Goal: Task Accomplishment & Management: Manage account settings

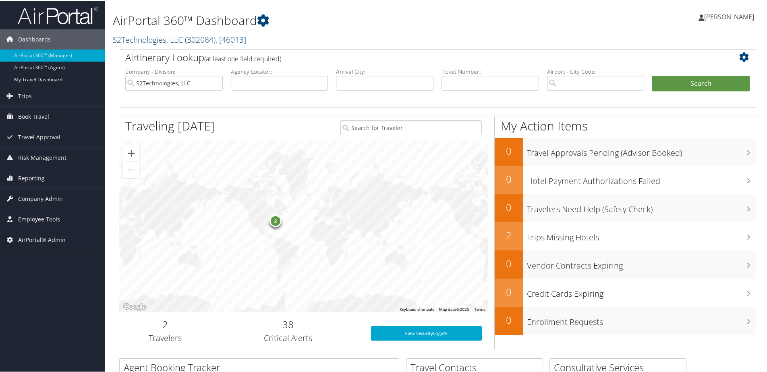
click at [140, 36] on link "S2Technologies, LLC ( 302084 ) , [ 46013 ]" at bounding box center [179, 38] width 133 height 11
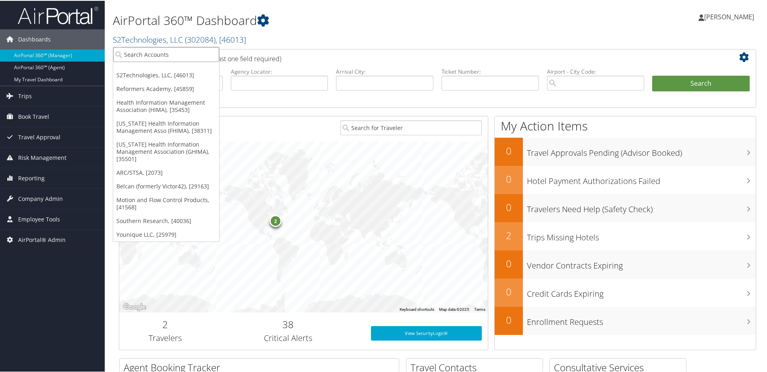
click at [139, 49] on input "search" at bounding box center [166, 53] width 106 height 15
type input "Utah Valley"
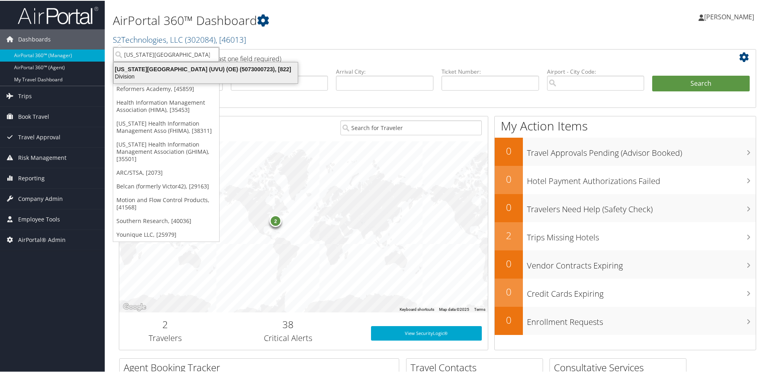
click at [139, 71] on div "Utah Valley University (UVU) (OE) (5073000723), [822]" at bounding box center [206, 68] width 194 height 7
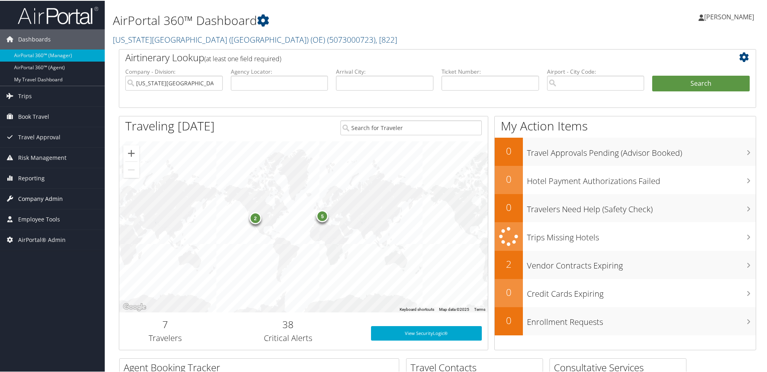
click at [33, 199] on span "Company Admin" at bounding box center [40, 198] width 45 height 20
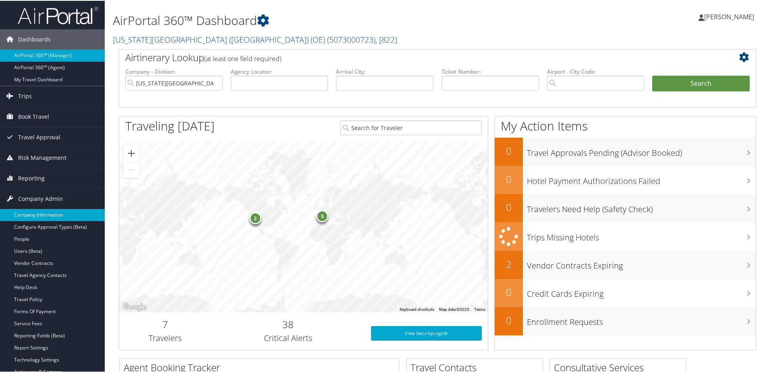
click at [29, 210] on link "Company Information" at bounding box center [52, 214] width 105 height 12
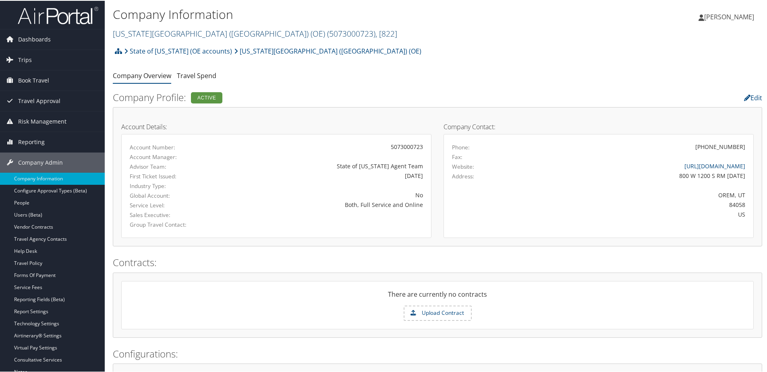
click at [142, 31] on link "[US_STATE][GEOGRAPHIC_DATA] (UVU) (OE) ( 5073000723 ) , [ 822 ]" at bounding box center [255, 32] width 284 height 11
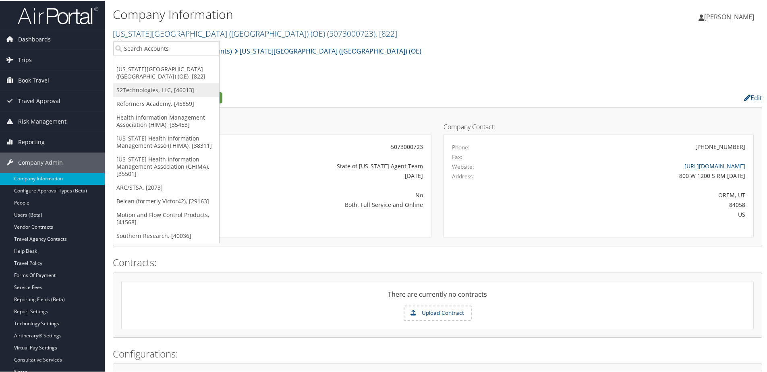
click at [141, 89] on link "S2Technologies, LLC, [46013]" at bounding box center [166, 90] width 106 height 14
